Goal: Submit feedback/report problem

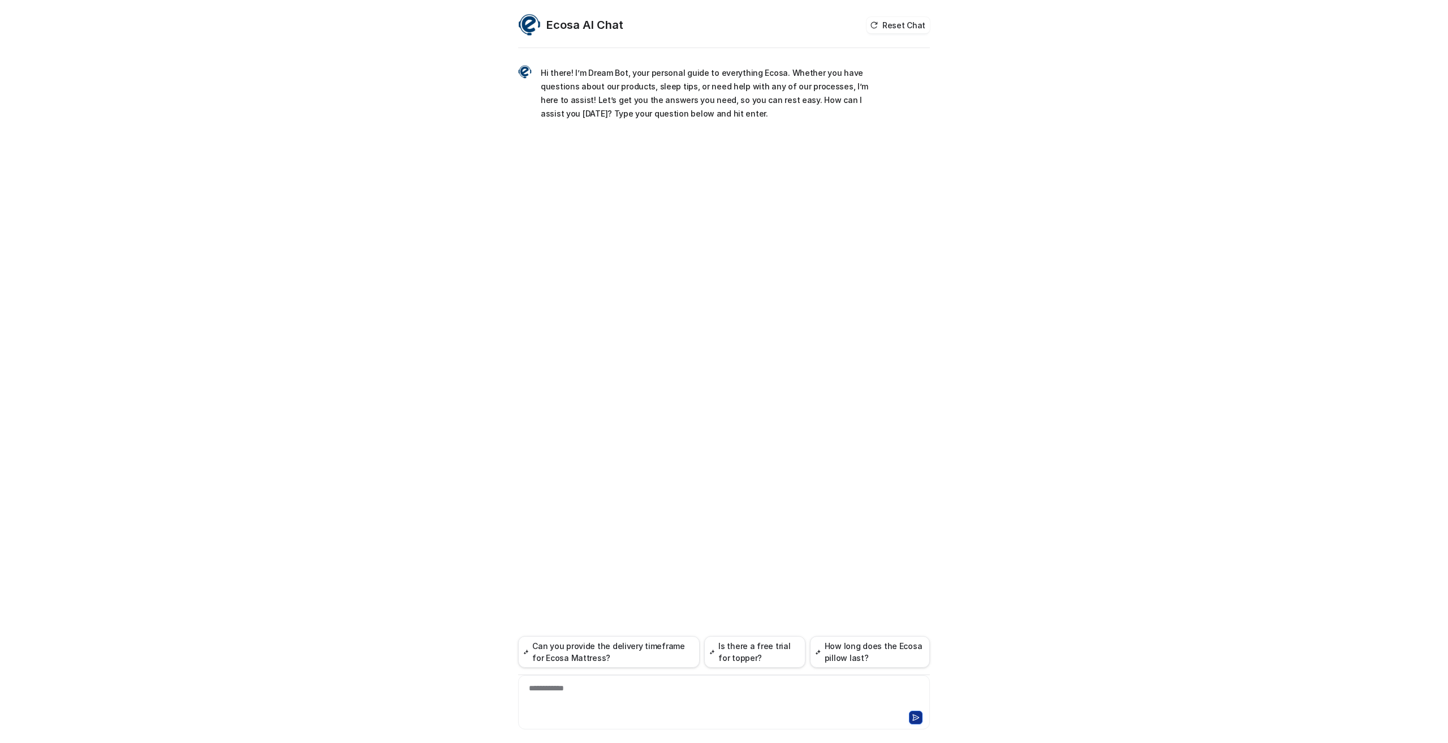
click at [601, 695] on div "**********" at bounding box center [724, 695] width 406 height 26
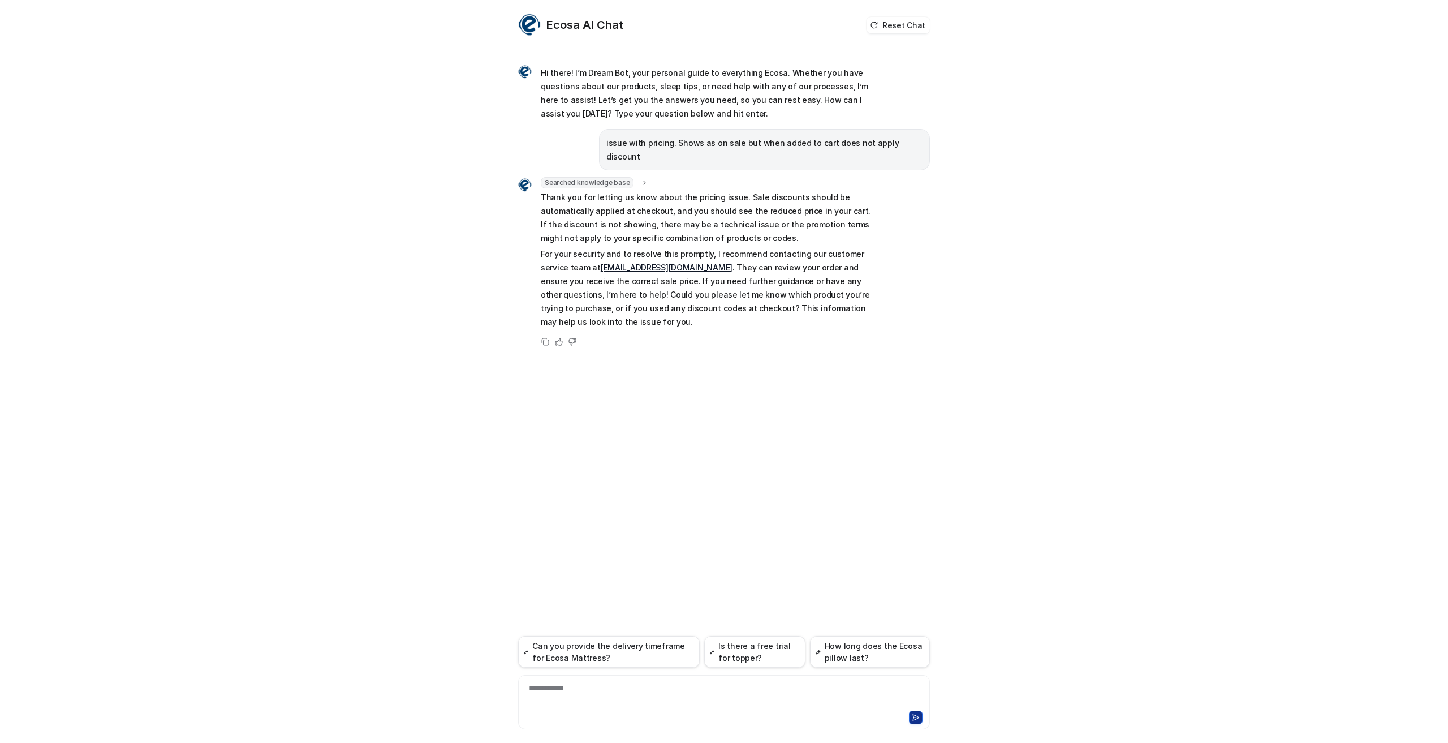
click at [555, 700] on div "**********" at bounding box center [724, 695] width 406 height 26
click at [630, 136] on p "issue with pricing. Shows as on sale but when added to cart does not apply disc…" at bounding box center [765, 149] width 316 height 27
